Goal: Navigation & Orientation: Find specific page/section

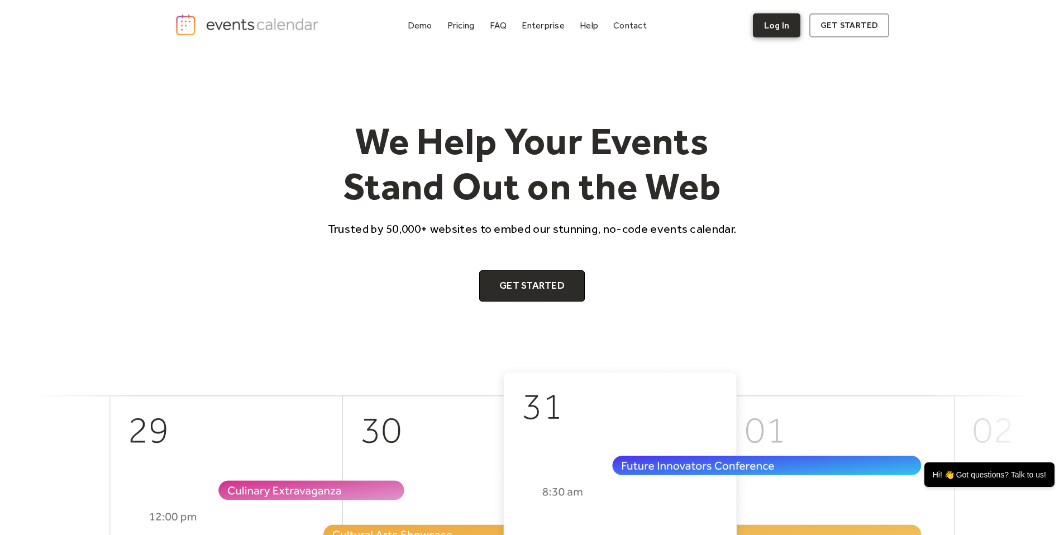
click at [769, 24] on link "Log In" at bounding box center [776, 25] width 47 height 24
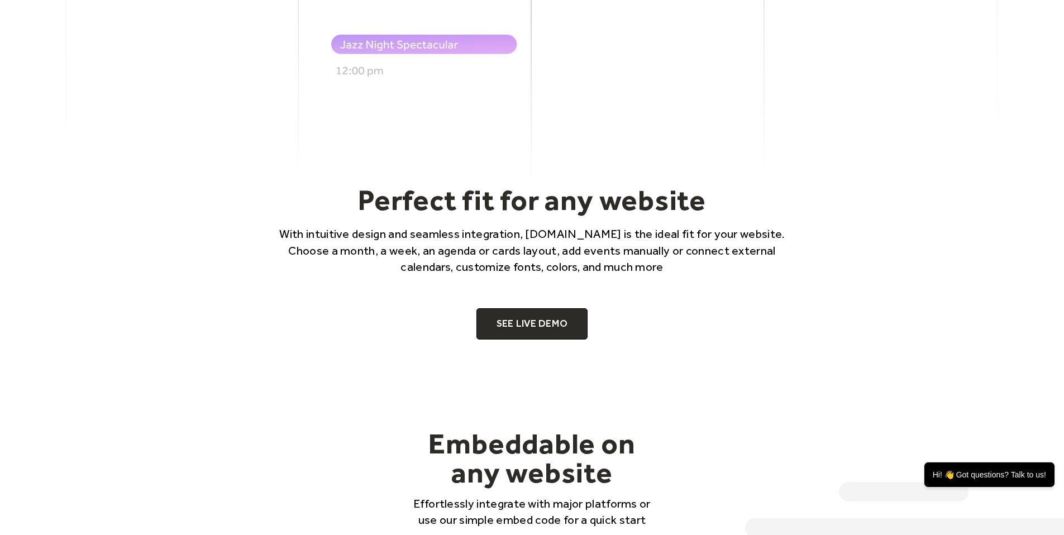
scroll to position [781, 0]
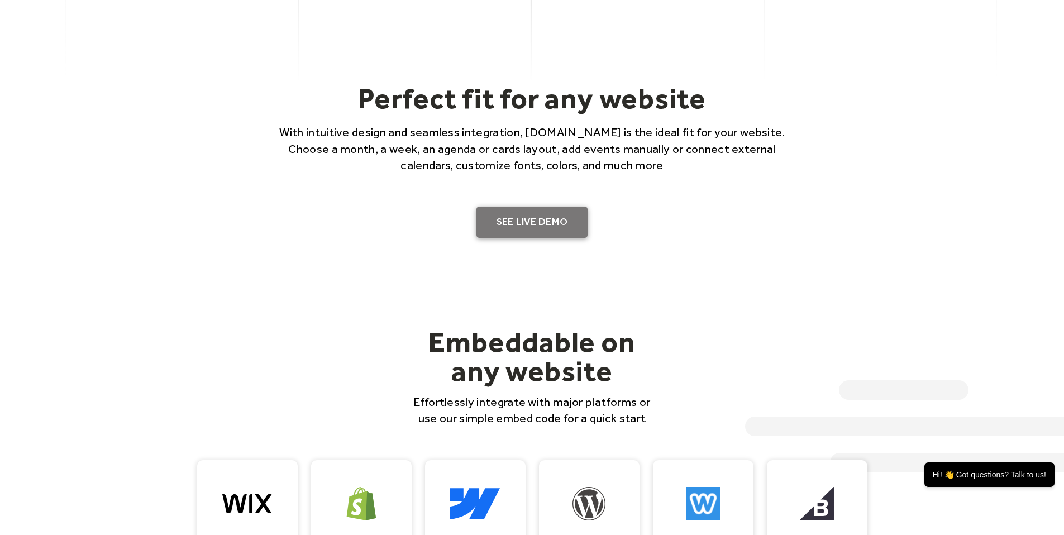
click at [549, 226] on link "SEE LIVE DEMO" at bounding box center [533, 222] width 112 height 31
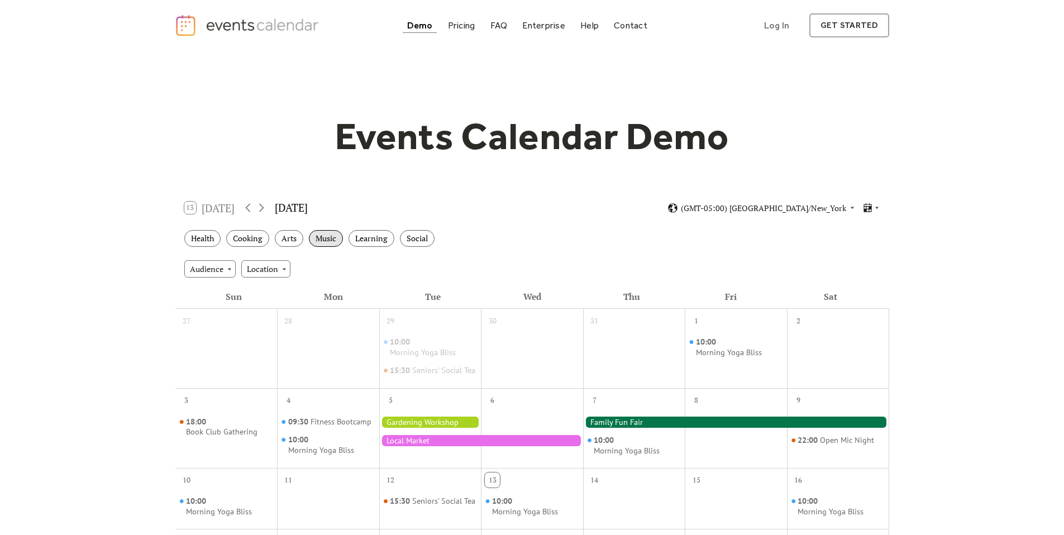
click at [322, 243] on div "Music" at bounding box center [326, 238] width 34 height 17
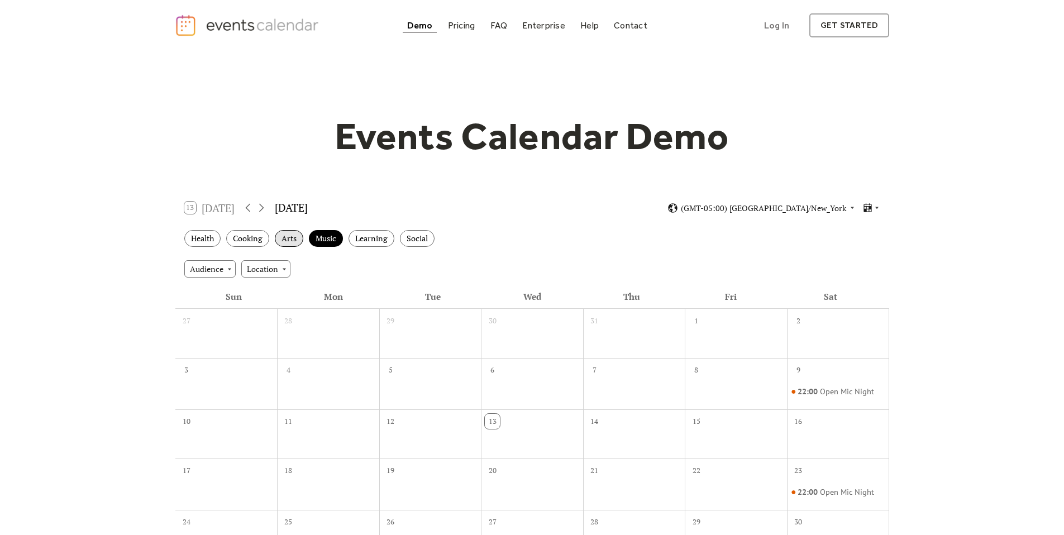
click at [292, 243] on div "Arts" at bounding box center [289, 238] width 28 height 17
click at [249, 237] on div "Cooking" at bounding box center [247, 238] width 43 height 17
click at [375, 240] on div "Learning" at bounding box center [372, 238] width 46 height 17
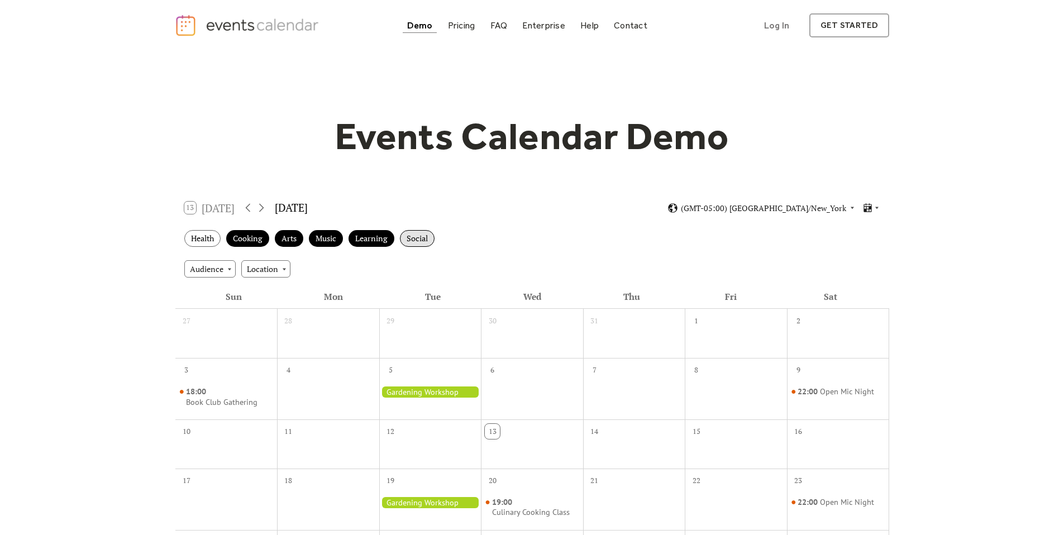
click at [421, 240] on div "Social" at bounding box center [417, 238] width 35 height 17
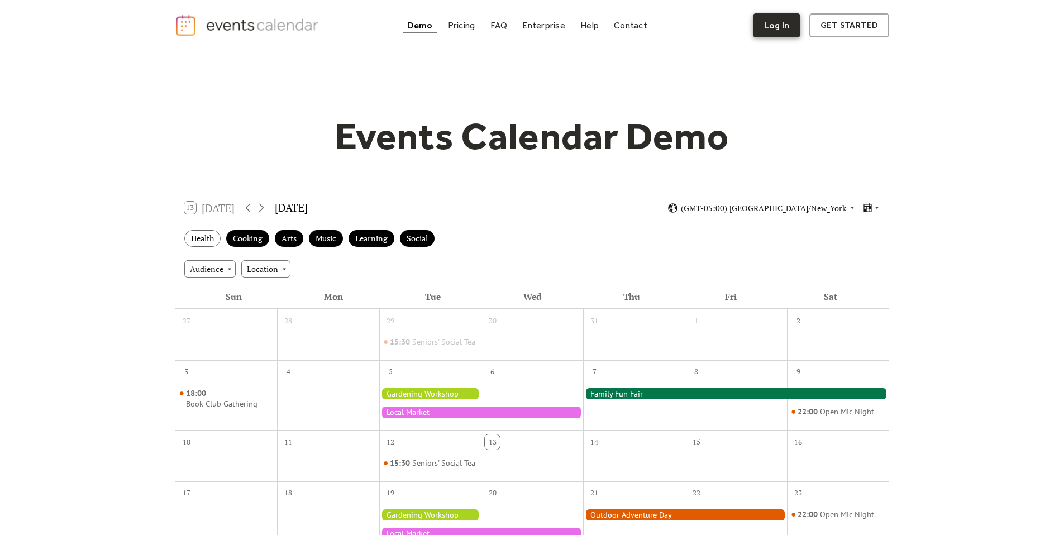
click at [789, 27] on link "Log In" at bounding box center [776, 25] width 47 height 24
